Goal: Transaction & Acquisition: Purchase product/service

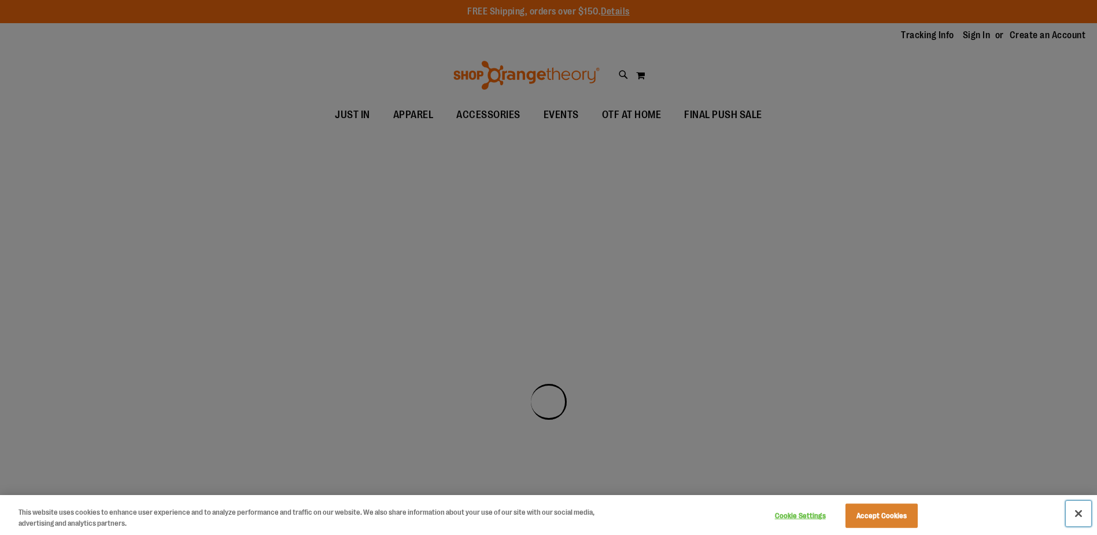
click at [1081, 511] on button "Close" at bounding box center [1078, 512] width 25 height 25
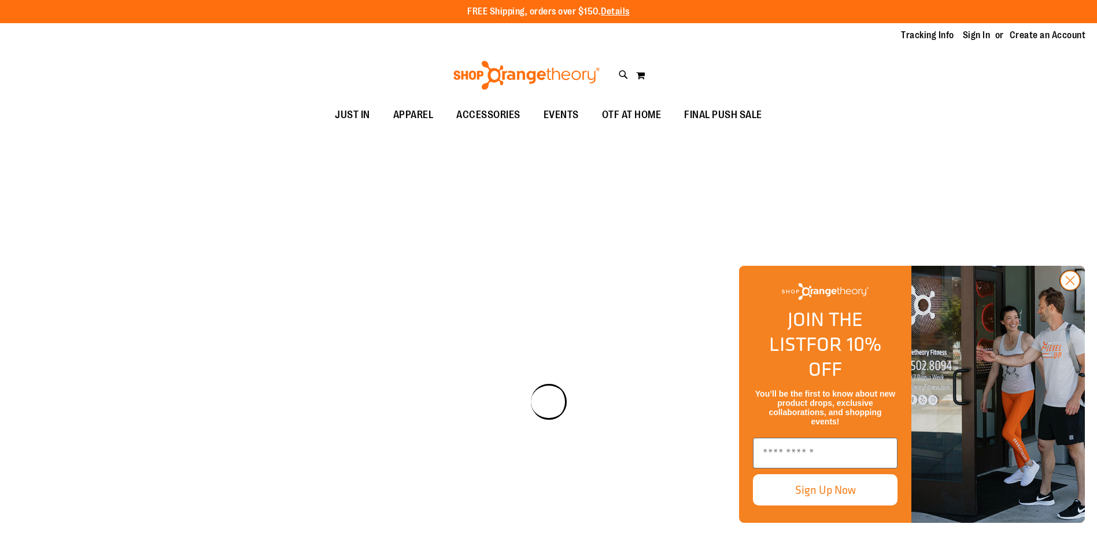
click at [1070, 285] on icon "Close dialog" at bounding box center [1071, 281] width 8 height 8
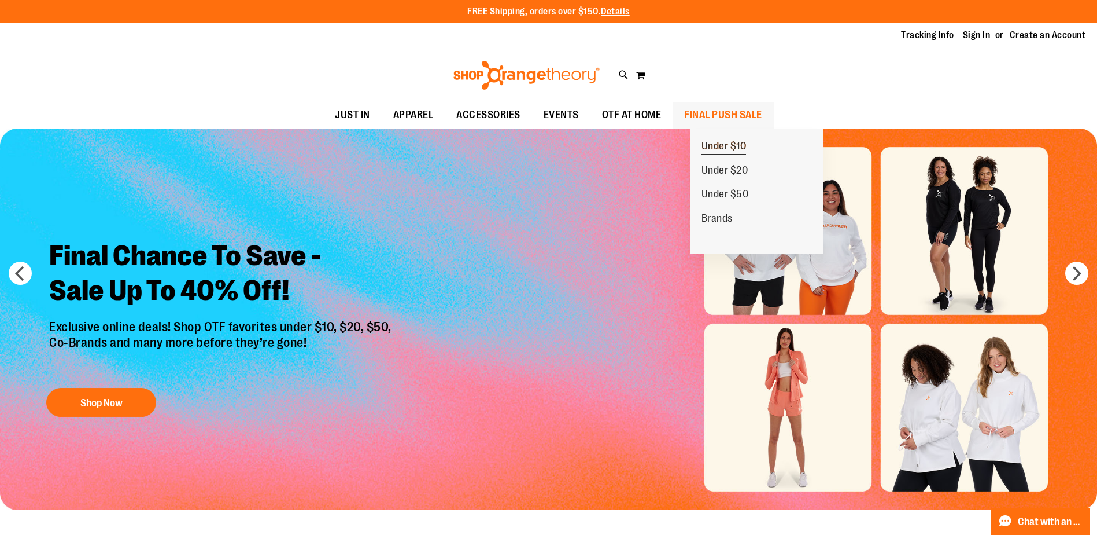
click at [717, 148] on span "Under $10" at bounding box center [724, 147] width 45 height 14
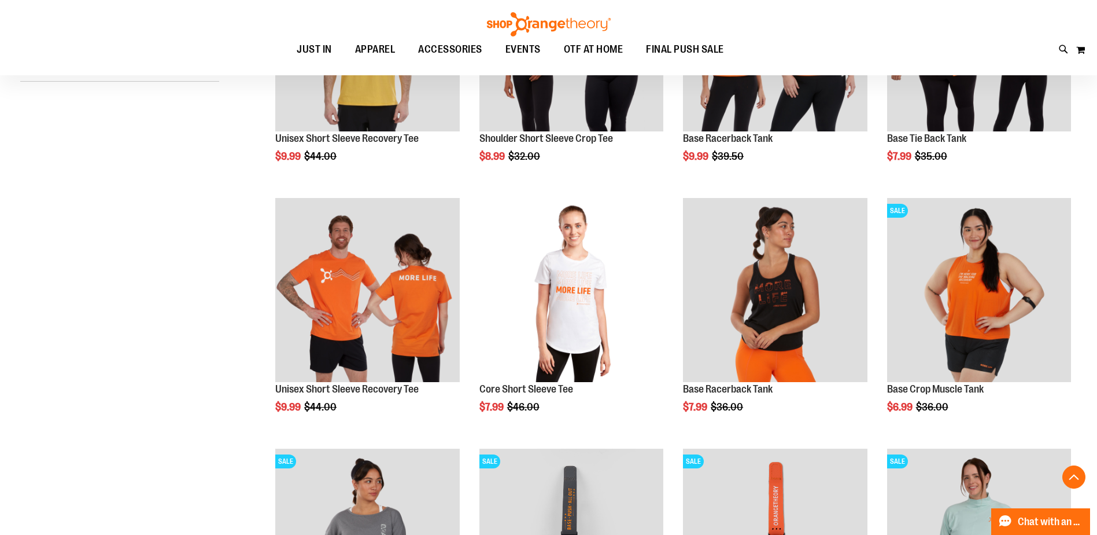
scroll to position [347, 0]
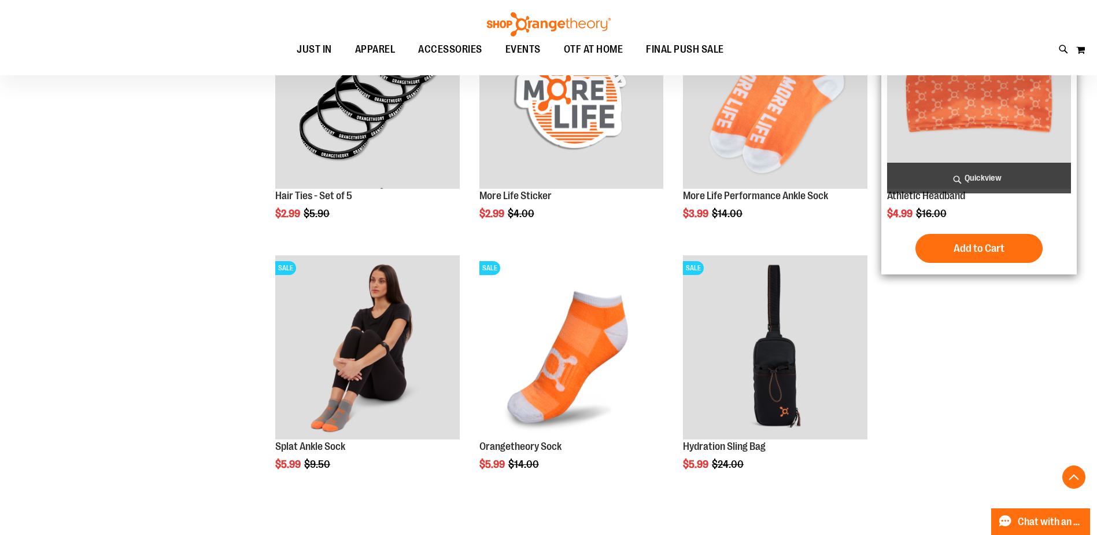
scroll to position [751, 0]
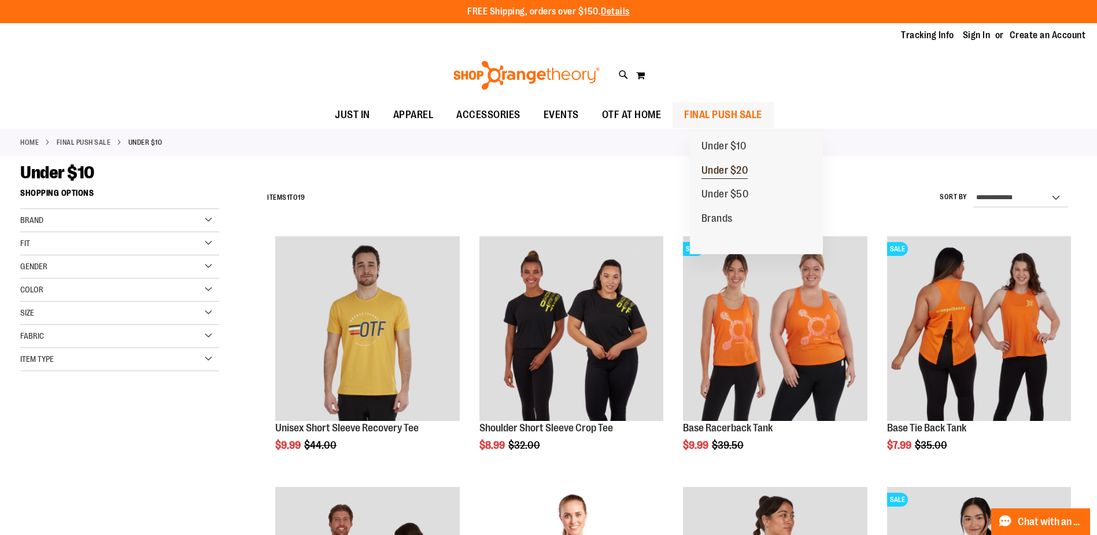
click at [743, 172] on span "Under $20" at bounding box center [725, 171] width 47 height 14
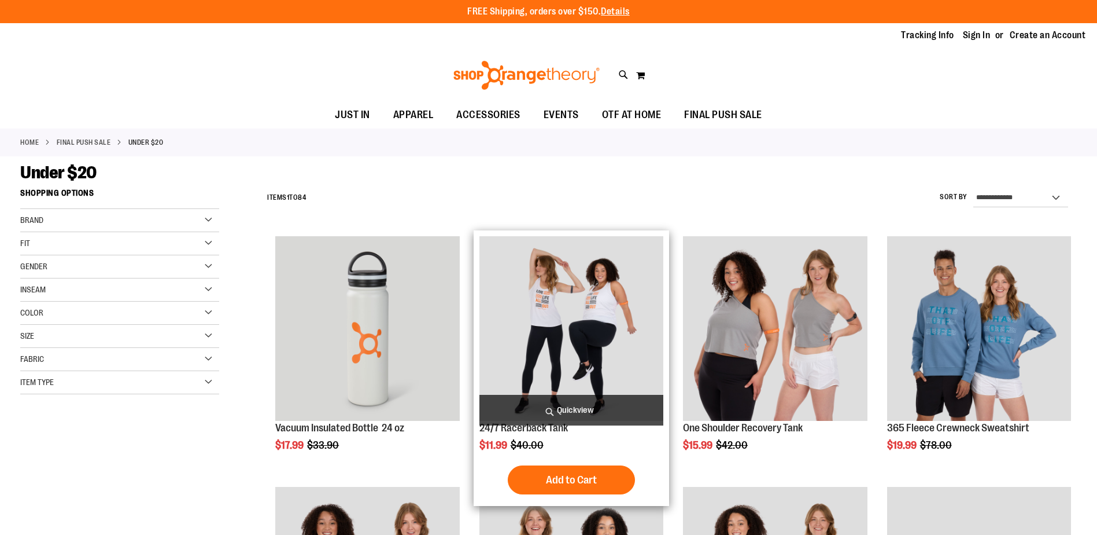
scroll to position [115, 0]
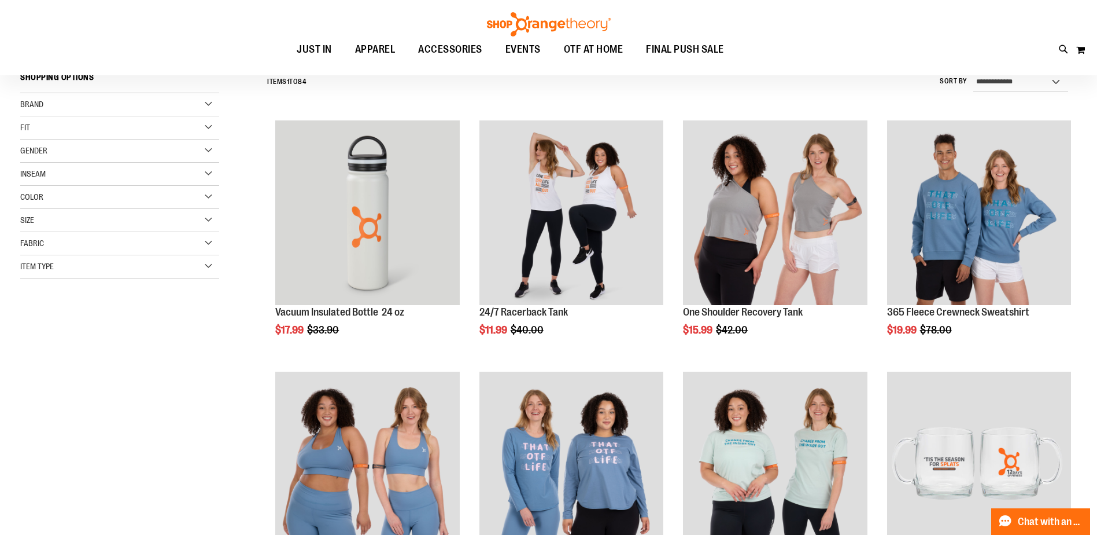
click at [132, 367] on div "**********" at bounding box center [548, 501] width 1057 height 868
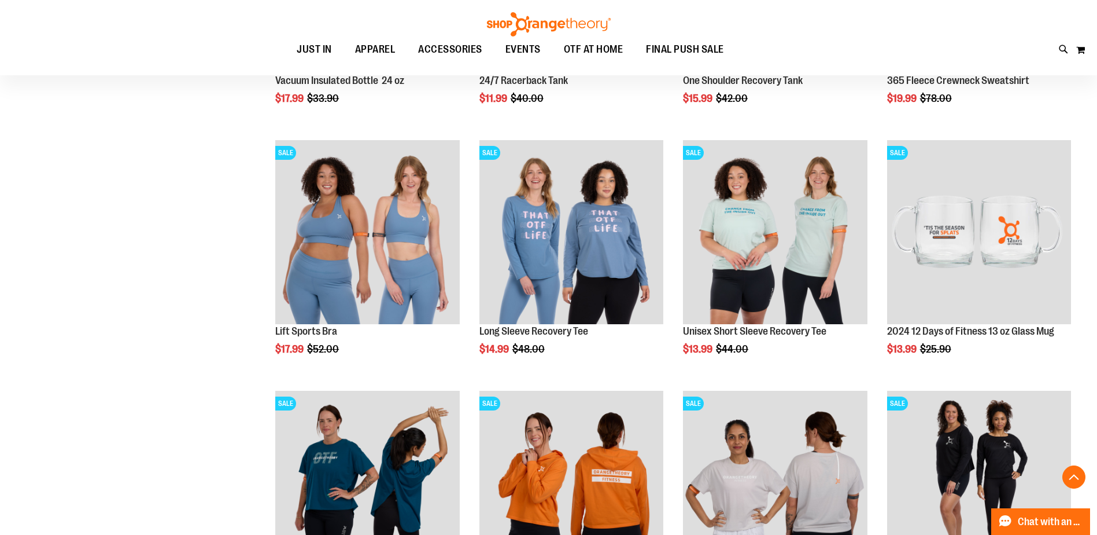
scroll to position [404, 0]
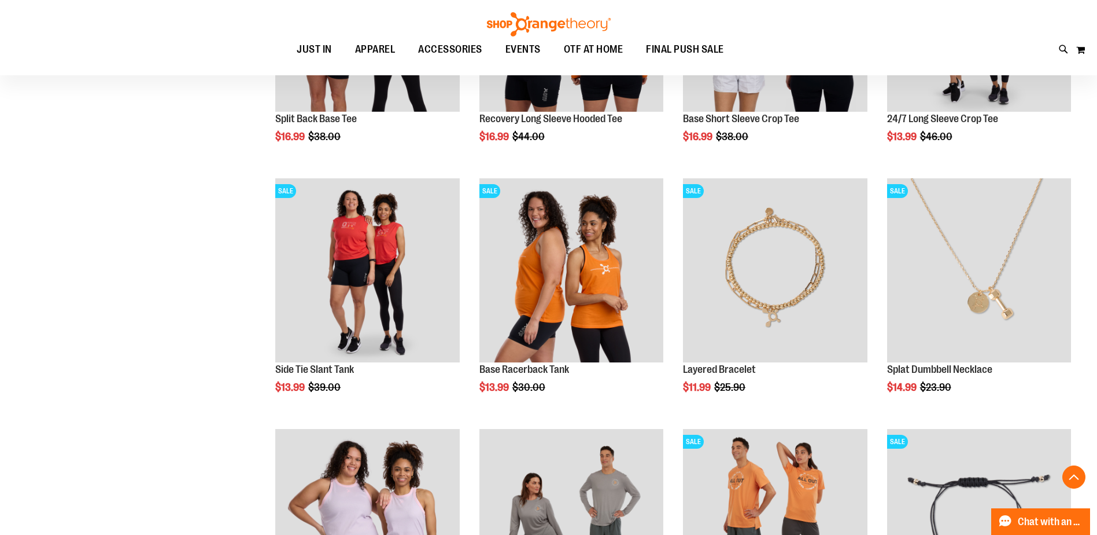
scroll to position [867, 0]
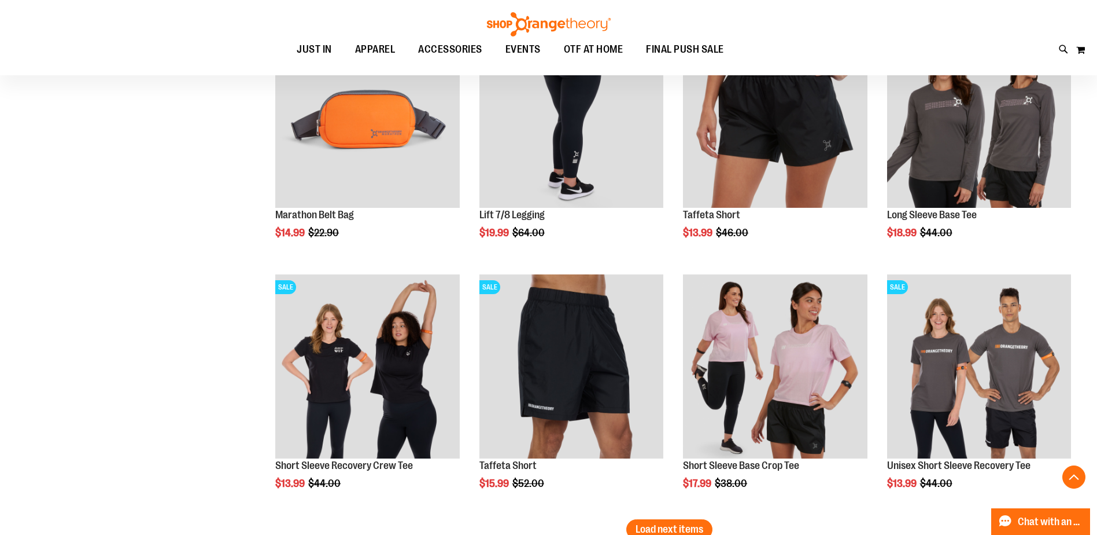
scroll to position [2024, 0]
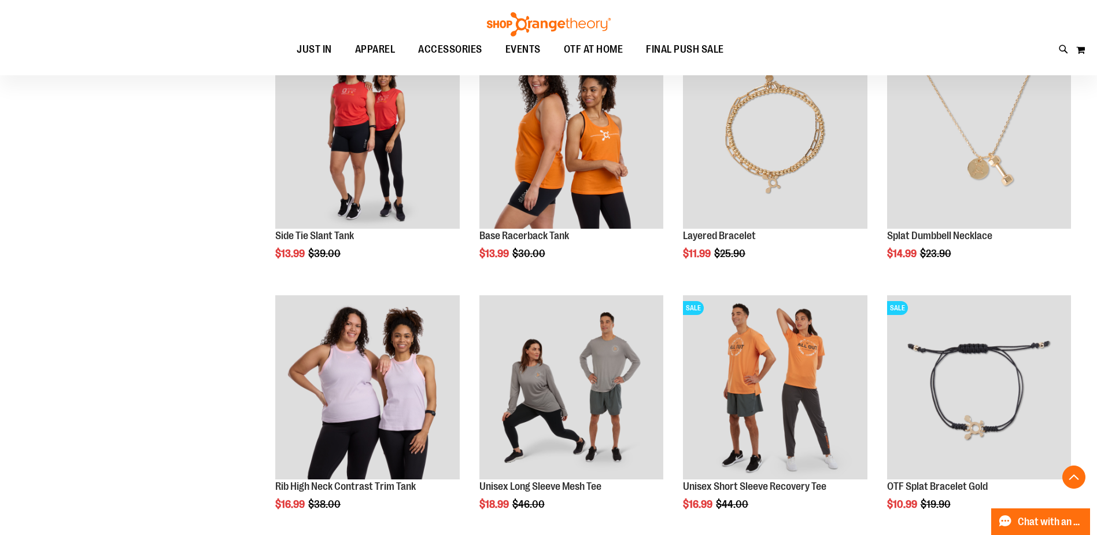
scroll to position [480, 0]
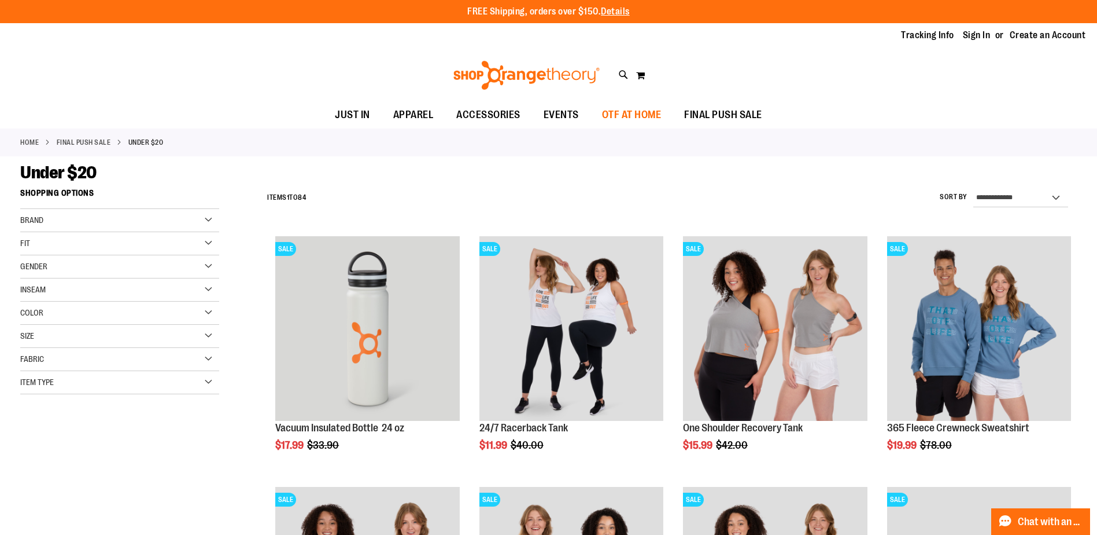
click at [658, 117] on span "OTF AT HOME" at bounding box center [632, 115] width 60 height 26
